Goal: Check status: Check status

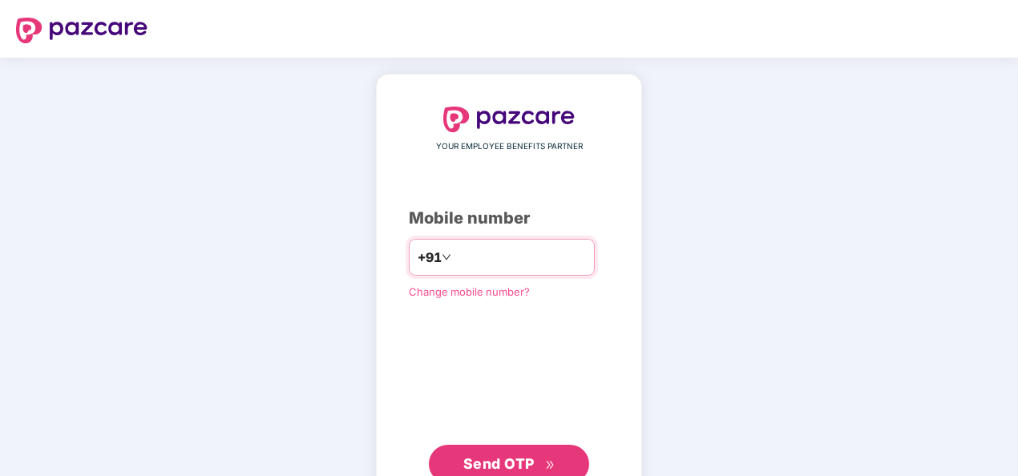
click at [496, 257] on input "number" at bounding box center [520, 258] width 131 height 26
click at [515, 457] on span "Send OTP" at bounding box center [498, 463] width 71 height 17
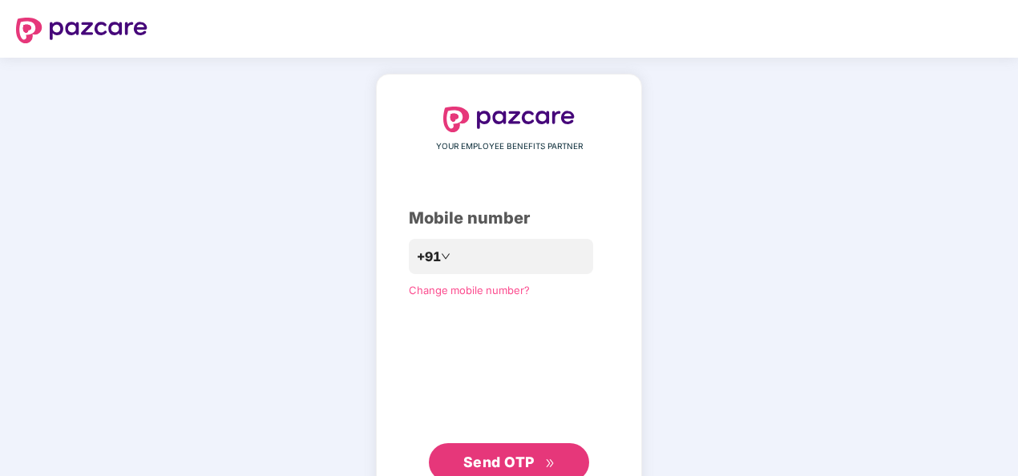
click at [536, 447] on button "Send OTP" at bounding box center [509, 462] width 160 height 38
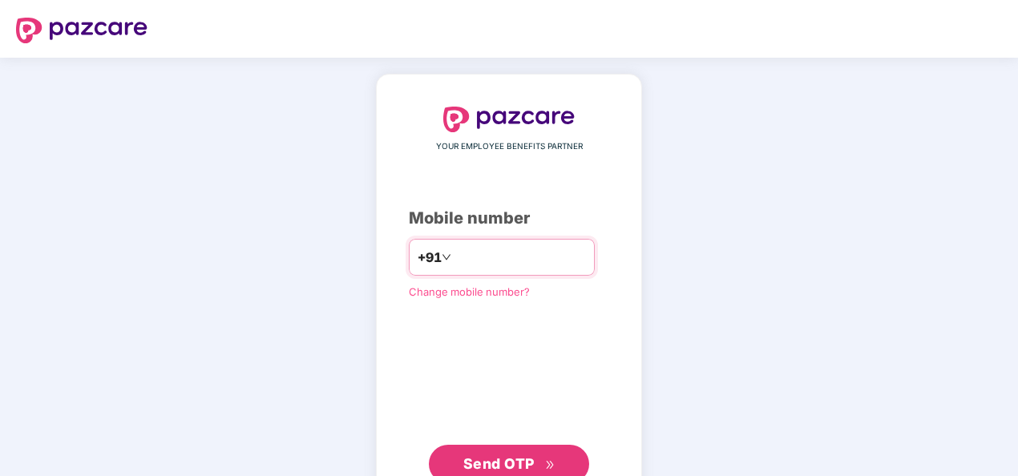
click at [455, 257] on input "**********" at bounding box center [520, 258] width 131 height 26
type input "**********"
click at [496, 463] on span "Send OTP" at bounding box center [498, 463] width 71 height 17
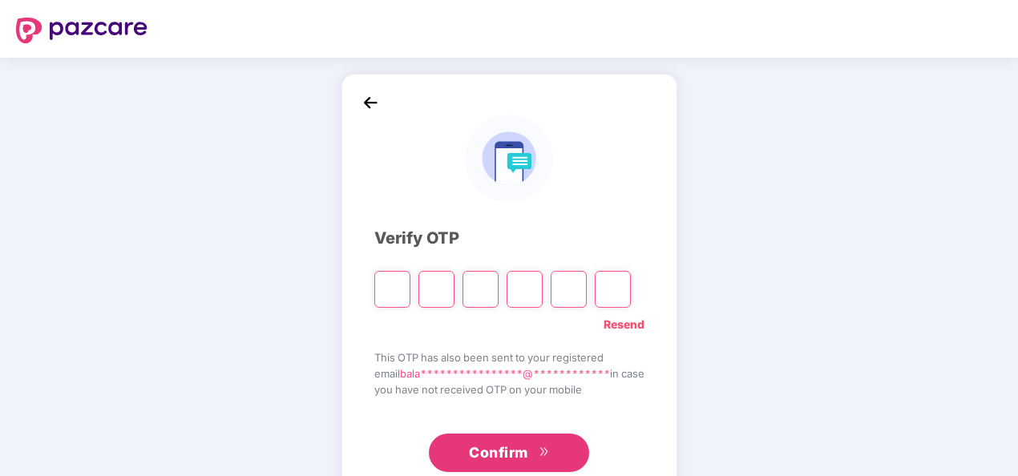
type input "*"
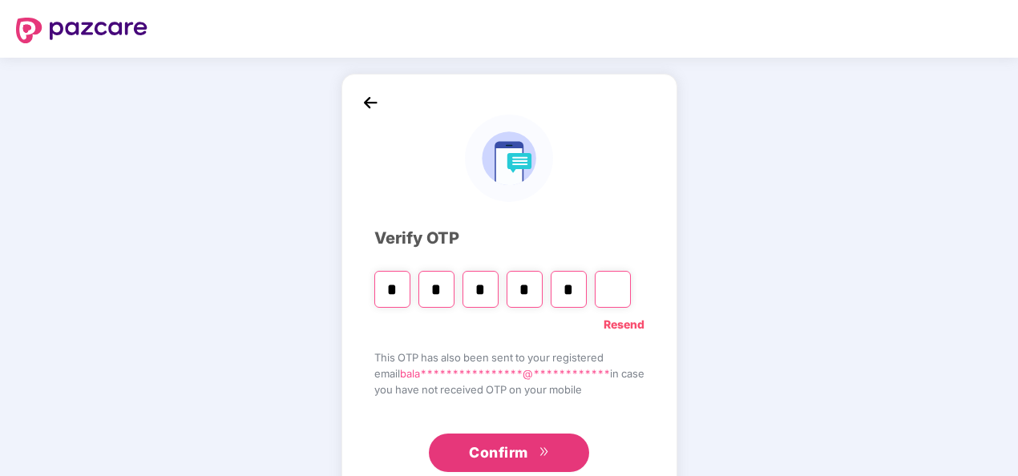
type input "*"
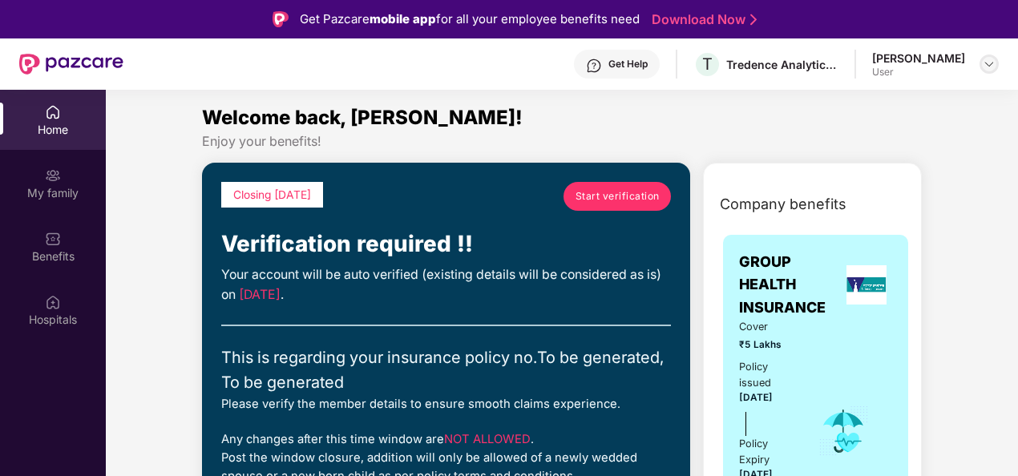
click at [988, 69] on img at bounding box center [989, 64] width 13 height 13
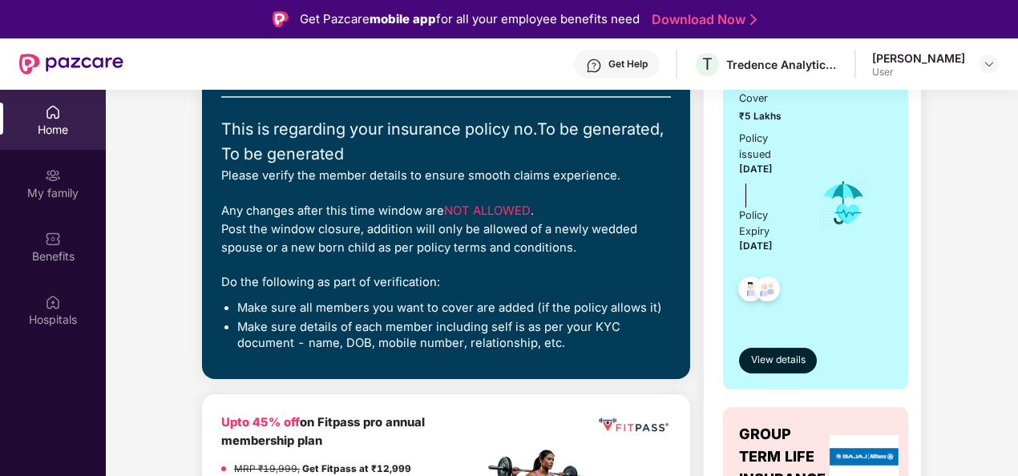
scroll to position [241, 0]
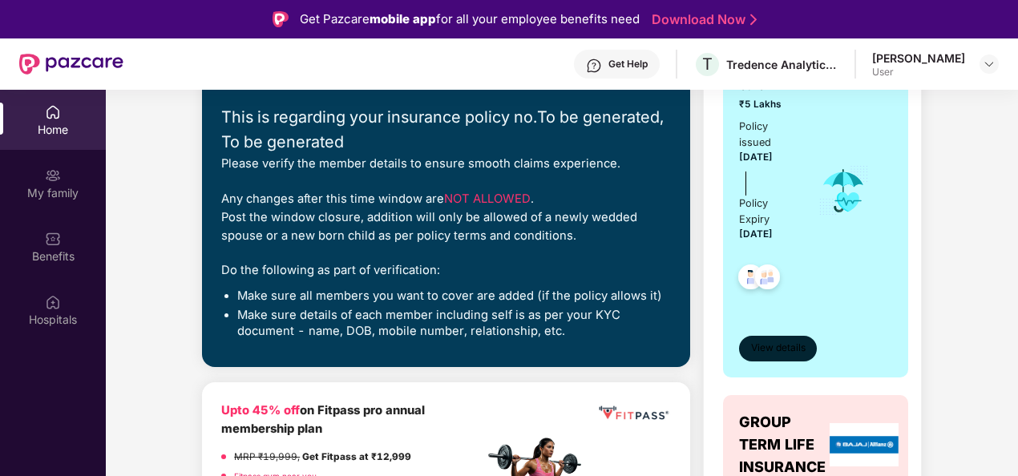
click at [776, 344] on span "View details" at bounding box center [778, 348] width 55 height 15
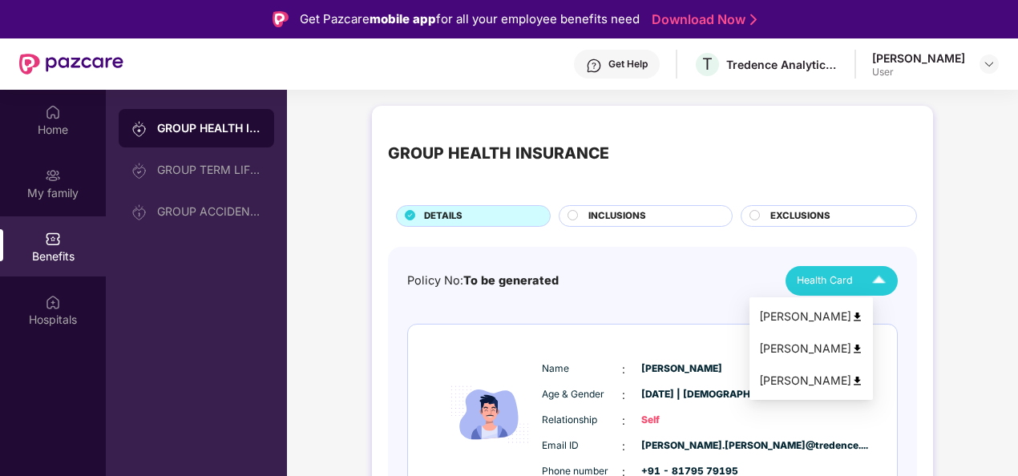
click at [884, 285] on img at bounding box center [879, 281] width 28 height 28
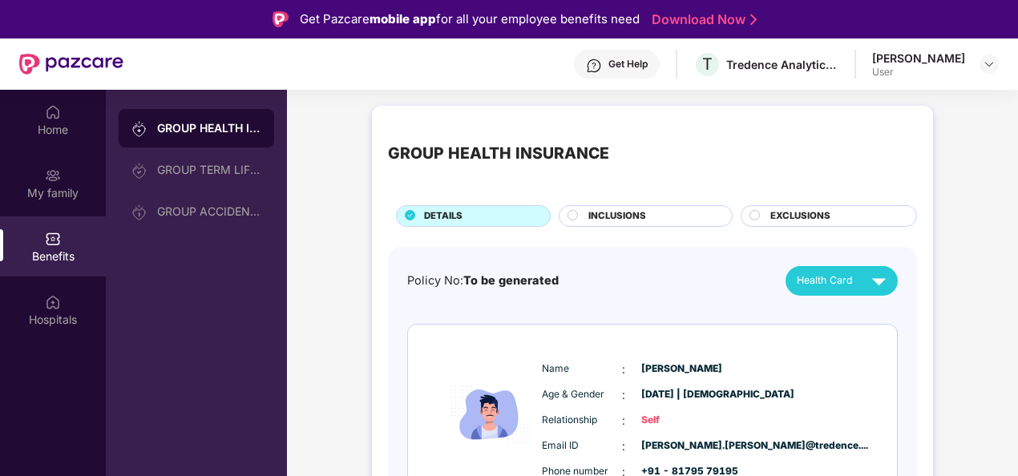
click at [605, 204] on div "GROUP HEALTH INSURANCE DETAILS INCLUSIONS EXCLUSIONS" at bounding box center [652, 174] width 529 height 105
click at [605, 210] on span "INCLUSIONS" at bounding box center [618, 216] width 58 height 14
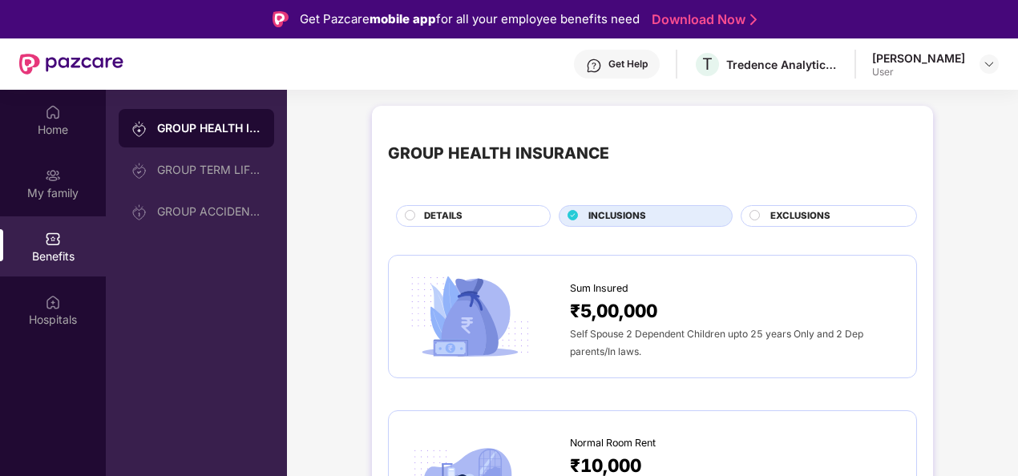
click at [802, 201] on div "GROUP HEALTH INSURANCE DETAILS INCLUSIONS EXCLUSIONS" at bounding box center [652, 174] width 529 height 105
click at [800, 212] on span "EXCLUSIONS" at bounding box center [801, 216] width 60 height 14
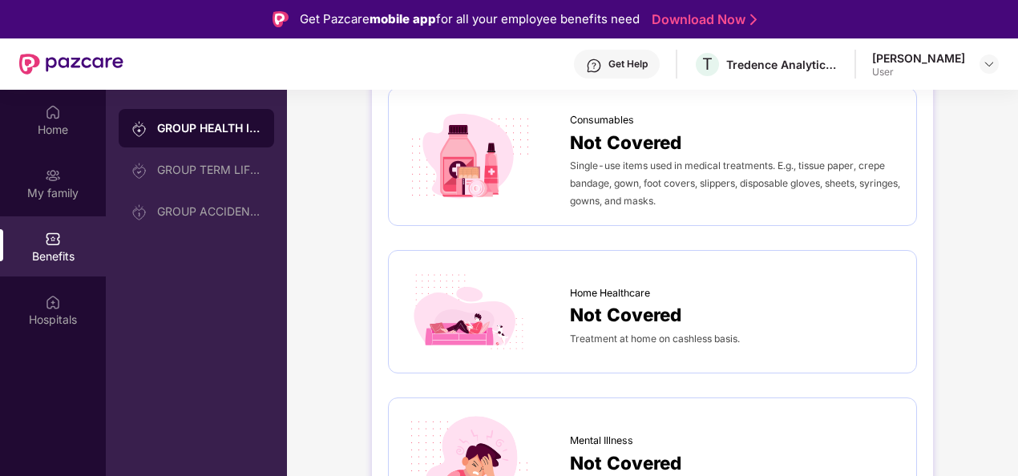
scroll to position [1217, 0]
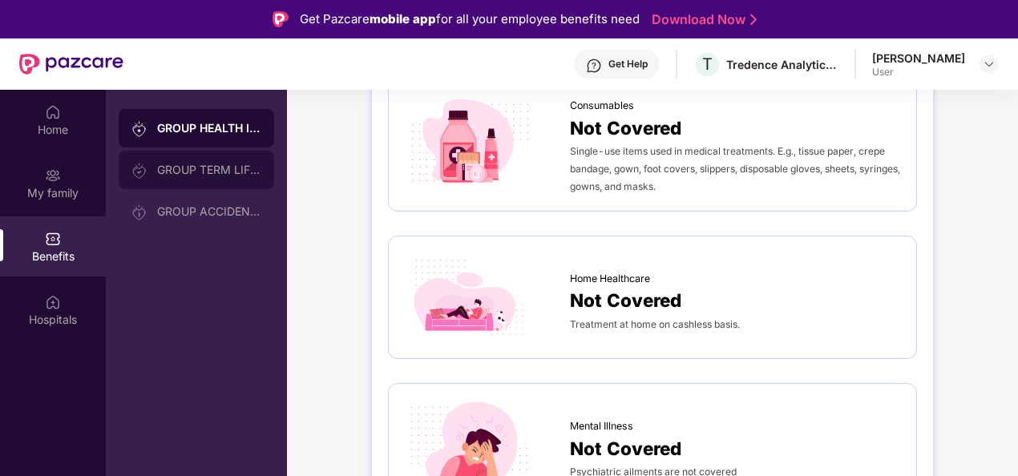
click at [208, 172] on div "GROUP TERM LIFE INSURANCE" at bounding box center [209, 170] width 104 height 13
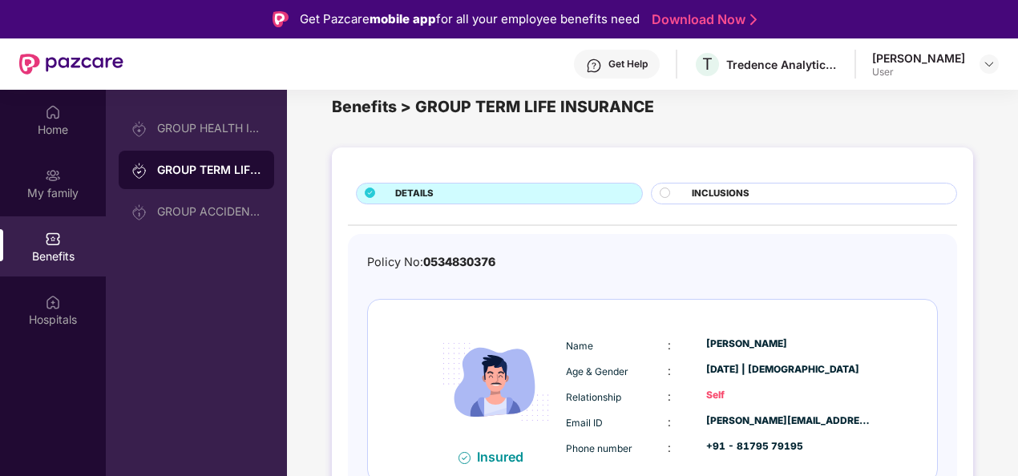
scroll to position [42, 0]
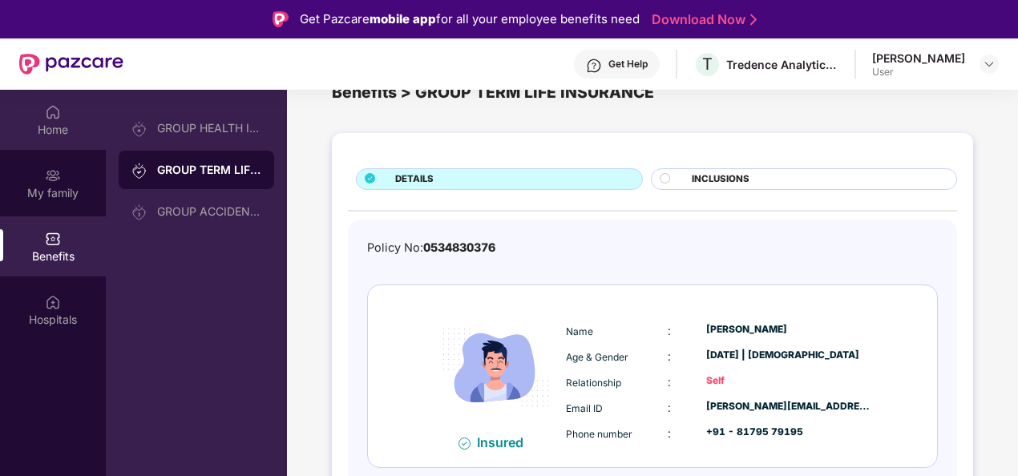
click at [55, 125] on div "Home" at bounding box center [53, 130] width 106 height 16
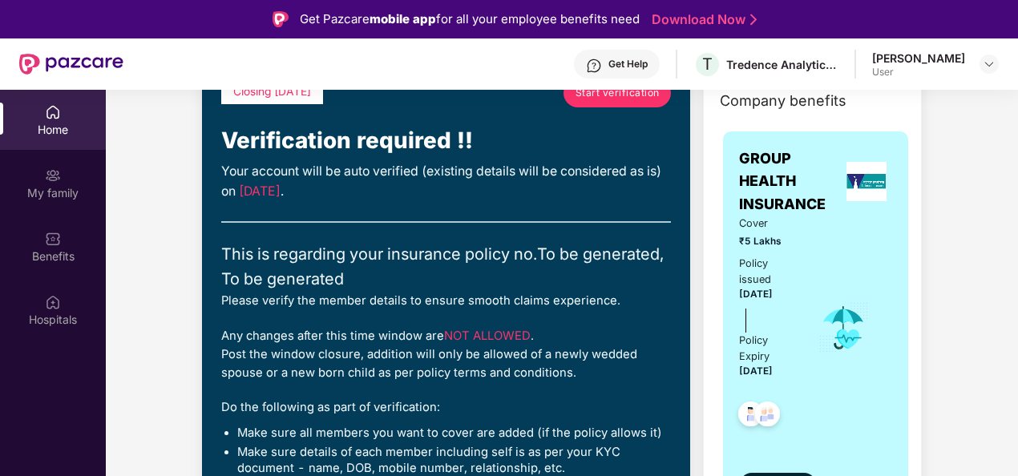
scroll to position [0, 0]
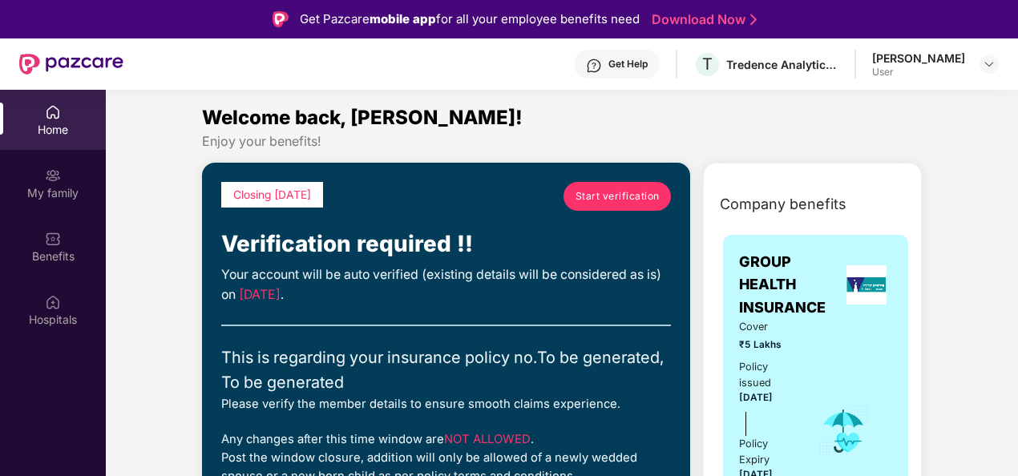
click at [601, 201] on span "Start verification" at bounding box center [618, 195] width 84 height 15
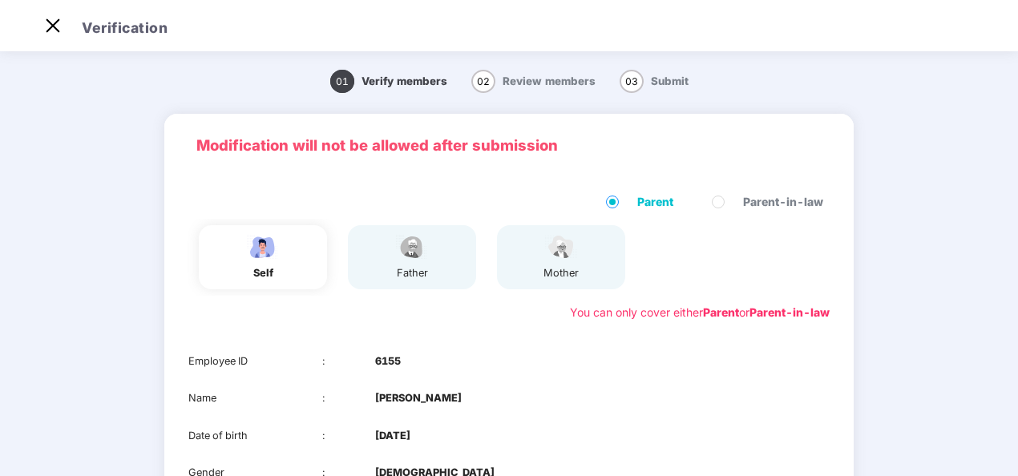
click at [394, 268] on div "father" at bounding box center [412, 273] width 40 height 16
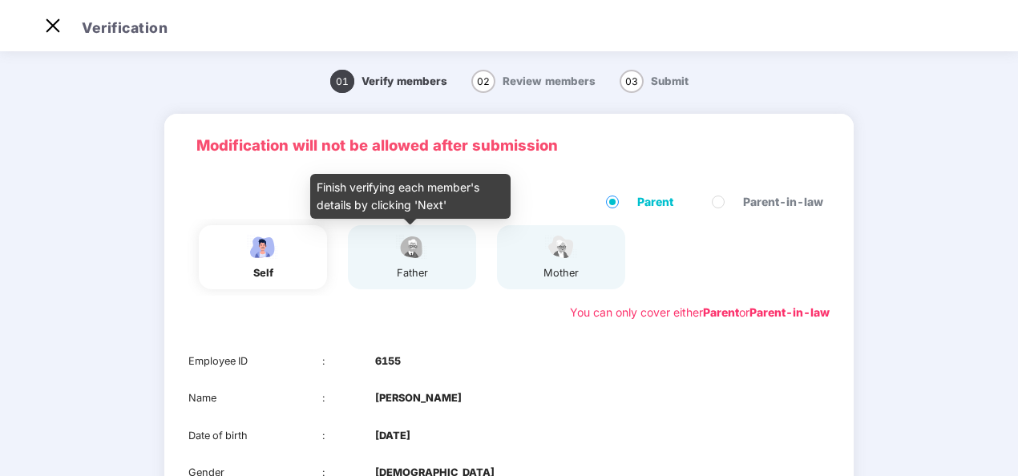
click at [411, 255] on img at bounding box center [412, 247] width 40 height 28
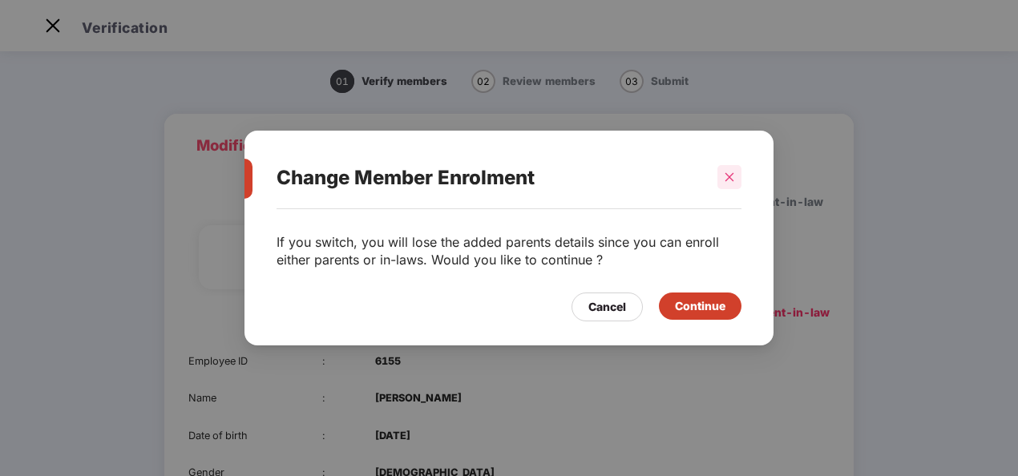
click at [728, 182] on icon "close" at bounding box center [729, 177] width 11 height 11
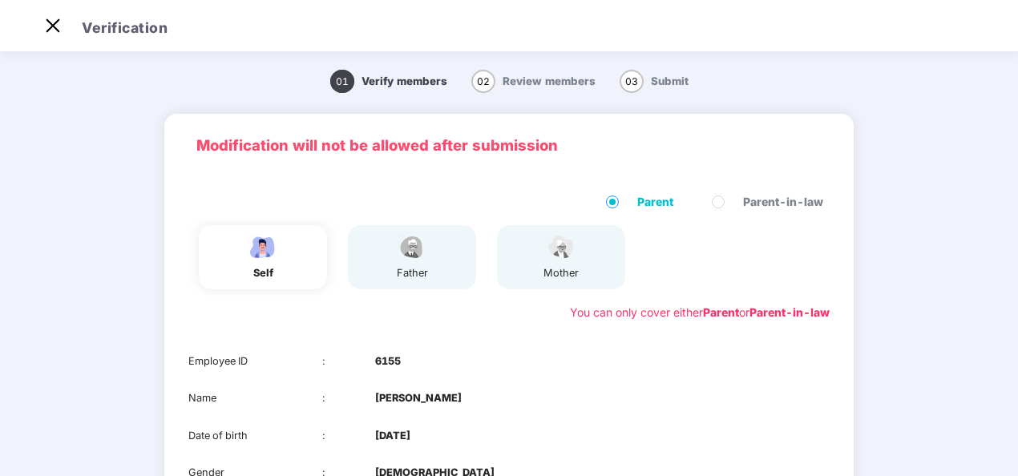
click at [414, 255] on img at bounding box center [412, 247] width 40 height 28
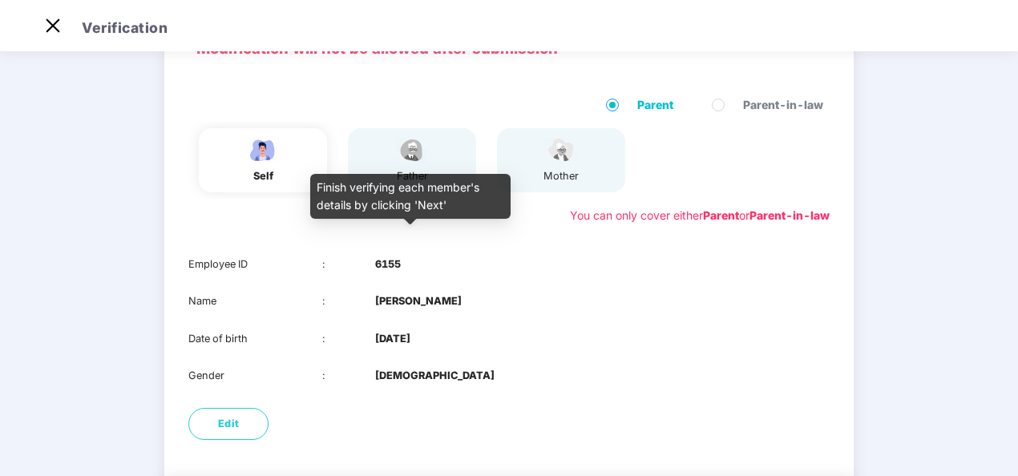
scroll to position [199, 0]
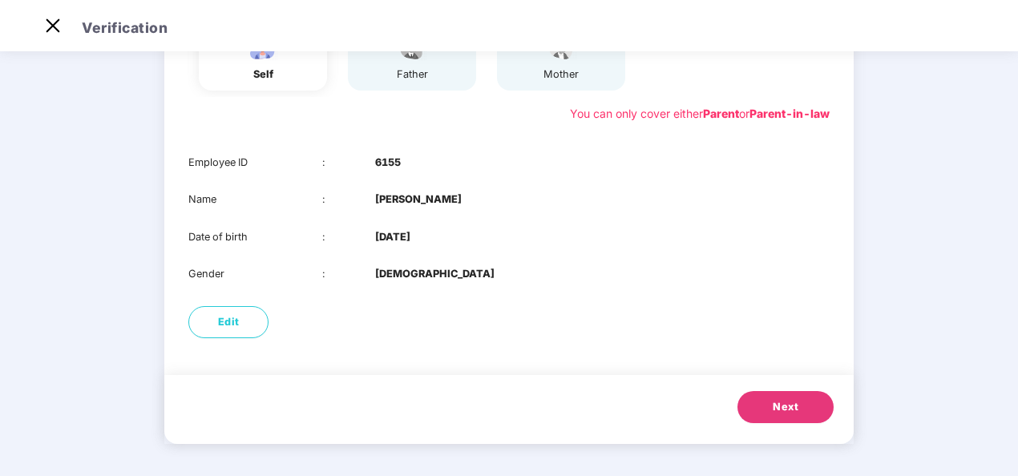
click at [779, 409] on span "Next" at bounding box center [786, 407] width 26 height 16
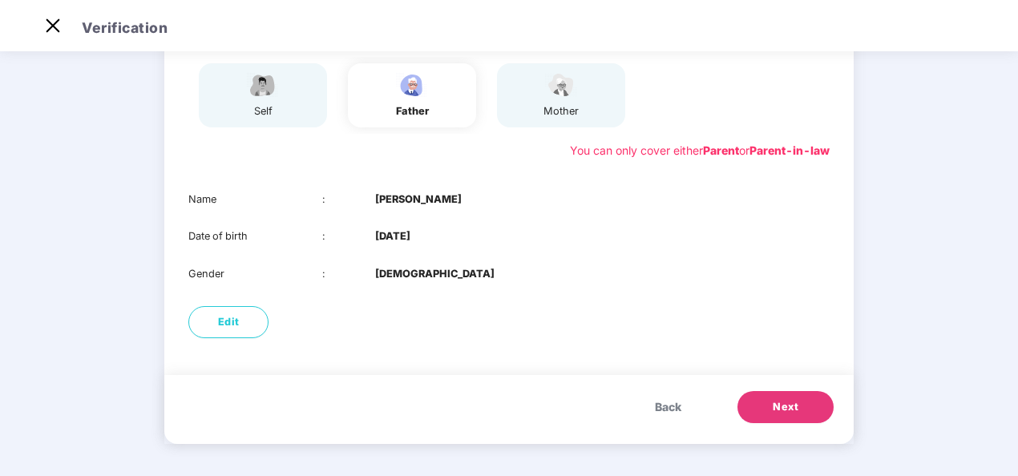
scroll to position [162, 0]
click at [779, 409] on span "Next" at bounding box center [786, 407] width 26 height 16
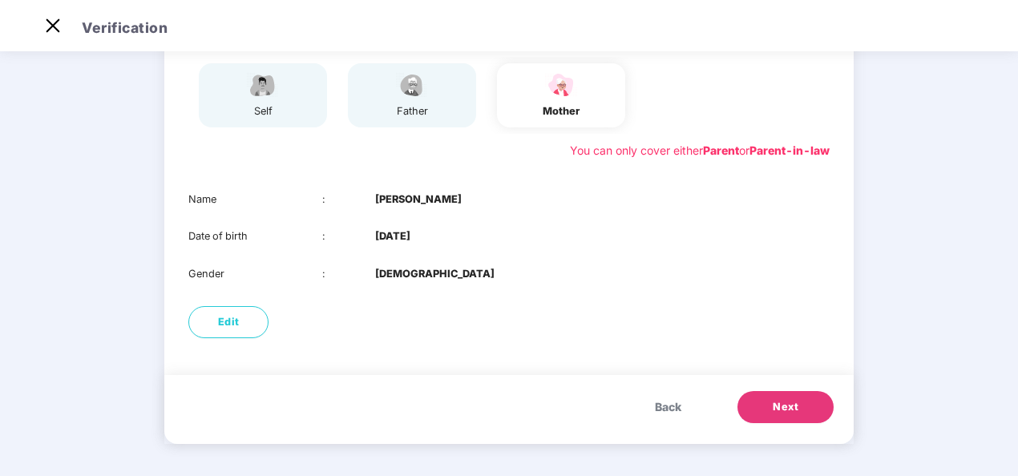
scroll to position [0, 0]
click at [767, 406] on button "Next" at bounding box center [786, 407] width 96 height 32
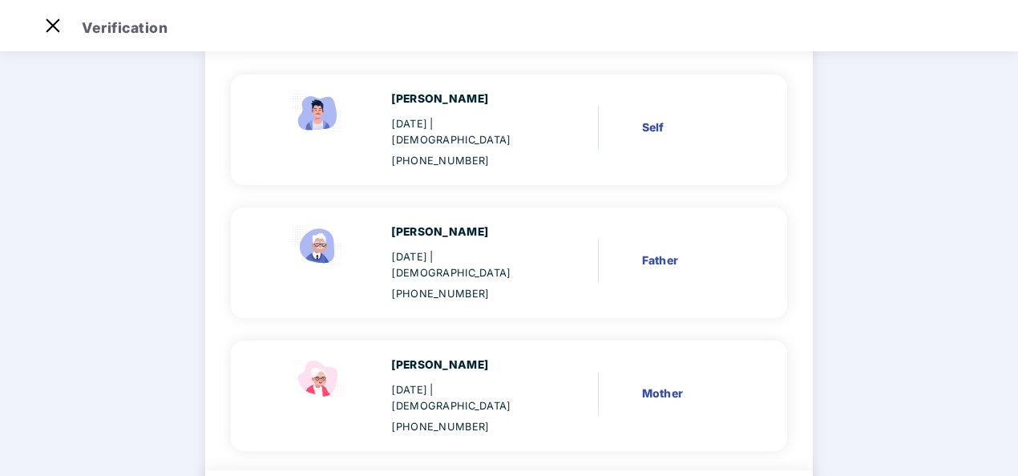
scroll to position [216, 0]
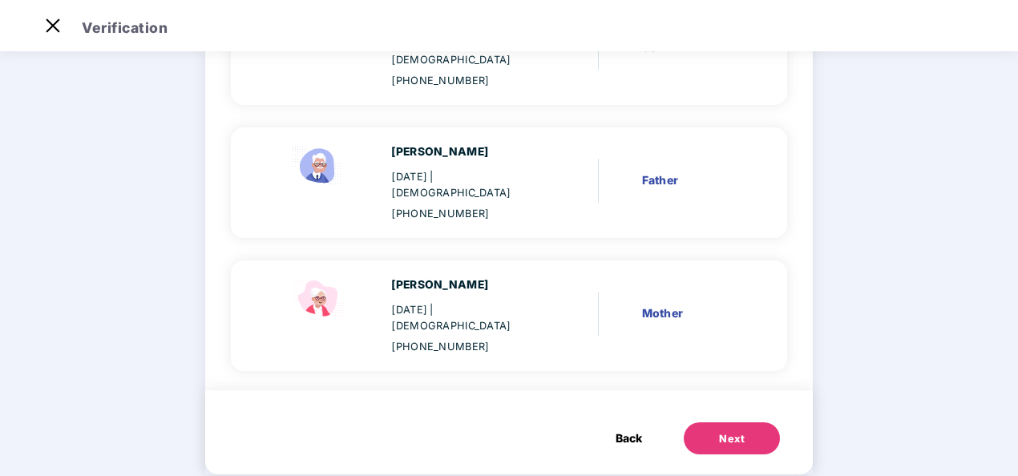
click at [750, 423] on button "Next" at bounding box center [732, 439] width 96 height 32
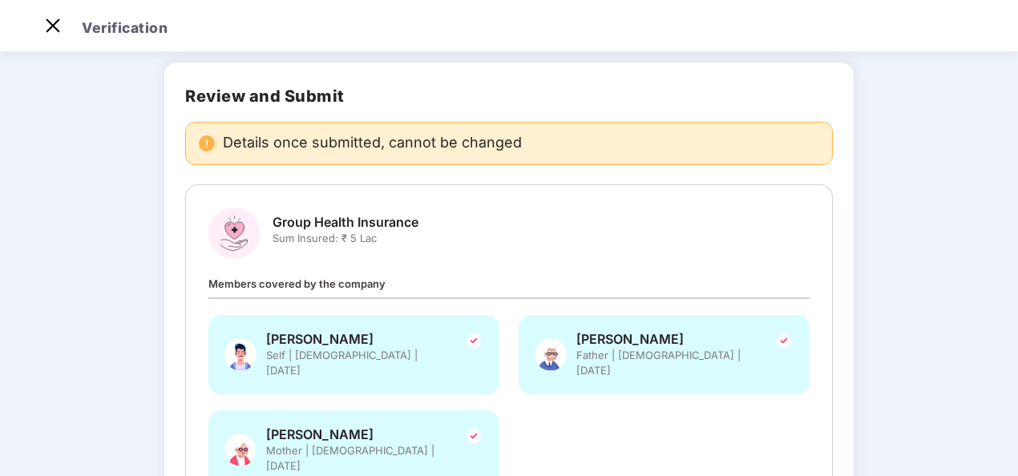
scroll to position [0, 0]
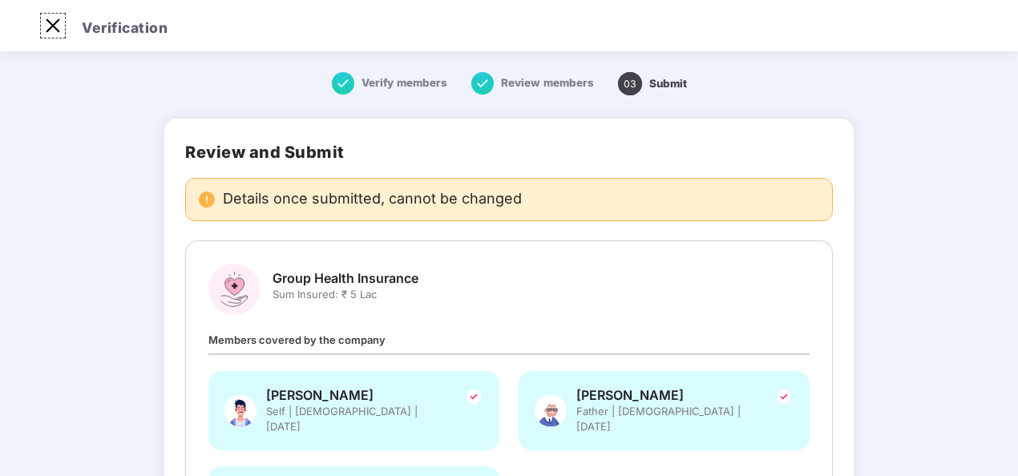
click at [54, 22] on img at bounding box center [53, 26] width 26 height 26
